Goal: Navigation & Orientation: Find specific page/section

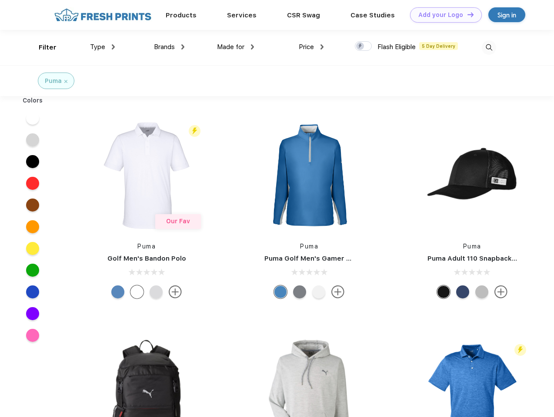
click at [442, 15] on link "Add your Logo Design Tool" at bounding box center [446, 14] width 72 height 15
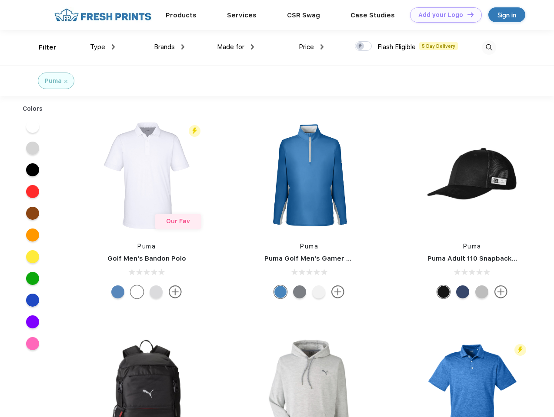
click at [0, 0] on div "Design Tool" at bounding box center [0, 0] width 0 height 0
click at [466, 14] on link "Add your Logo Design Tool" at bounding box center [446, 14] width 72 height 15
click at [42, 47] on div "Filter" at bounding box center [48, 48] width 18 height 10
click at [103, 47] on span "Type" at bounding box center [97, 47] width 15 height 8
click at [169, 47] on span "Brands" at bounding box center [164, 47] width 21 height 8
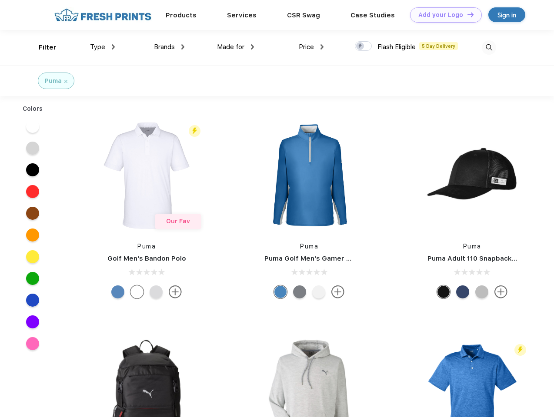
click at [236, 47] on span "Made for" at bounding box center [230, 47] width 27 height 8
click at [311, 47] on span "Price" at bounding box center [306, 47] width 15 height 8
click at [363, 46] on div at bounding box center [363, 46] width 17 height 10
click at [360, 46] on input "checkbox" at bounding box center [358, 44] width 6 height 6
click at [488, 47] on img at bounding box center [488, 47] width 14 height 14
